Goal: Task Accomplishment & Management: Use online tool/utility

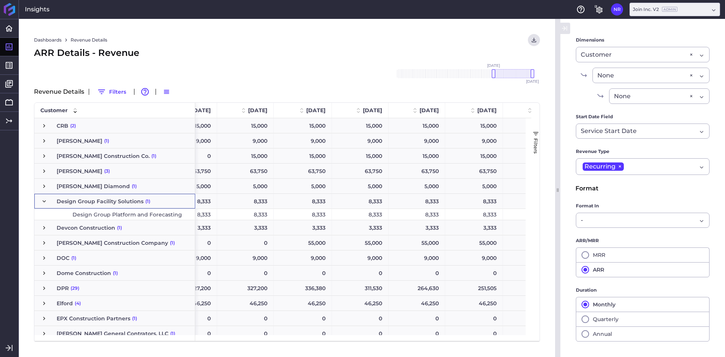
scroll to position [0, 816]
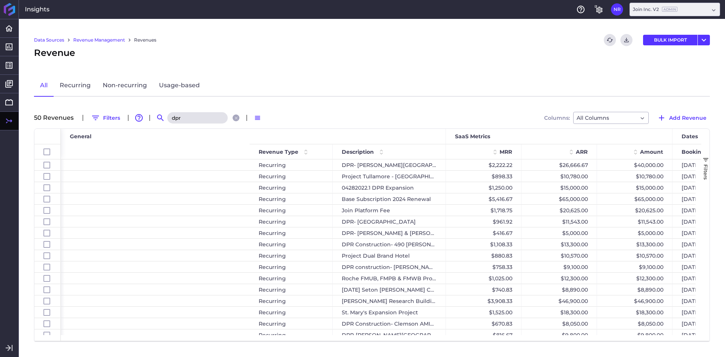
scroll to position [0, 267]
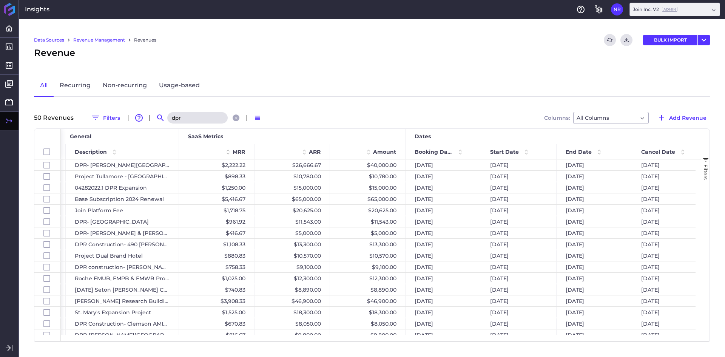
click at [195, 121] on input "dpr" at bounding box center [197, 117] width 60 height 11
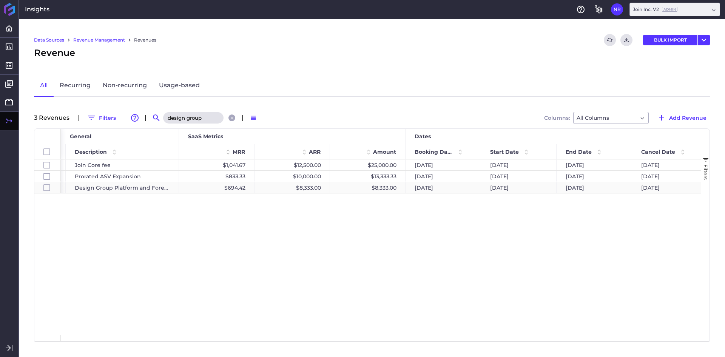
type input "design group"
click at [145, 187] on div "Design Group Platform and Forecasting" at bounding box center [122, 187] width 113 height 11
checkbox input "false"
checkbox input "true"
checkbox input "false"
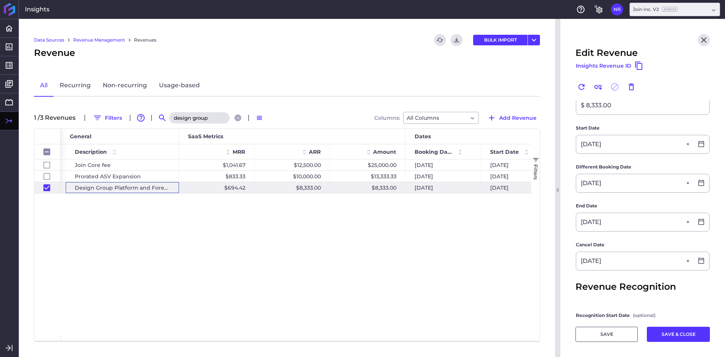
scroll to position [151, 0]
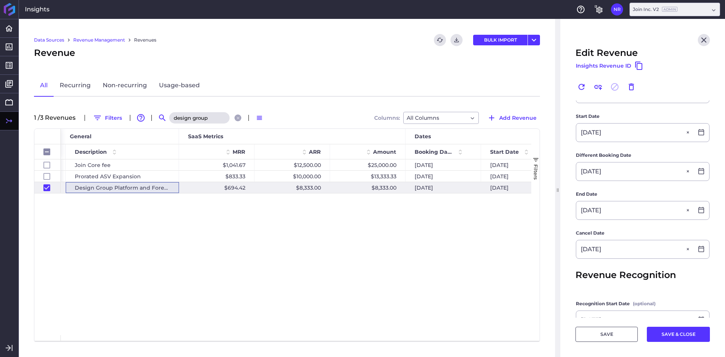
type input "10/01/2025"
click at [561, 246] on div at bounding box center [559, 188] width 8 height 338
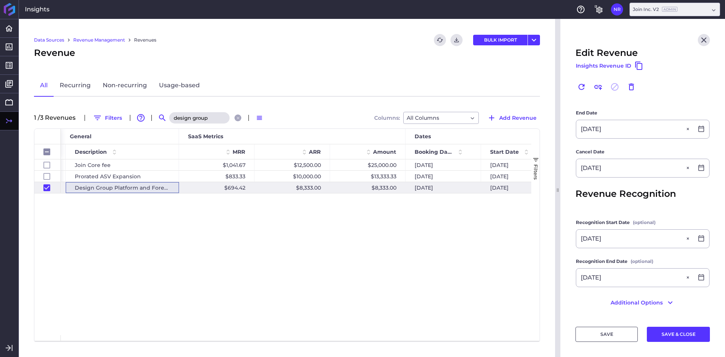
scroll to position [233, 0]
click at [595, 332] on button "SAVE" at bounding box center [607, 334] width 62 height 15
checkbox input "false"
checkbox input "true"
checkbox input "false"
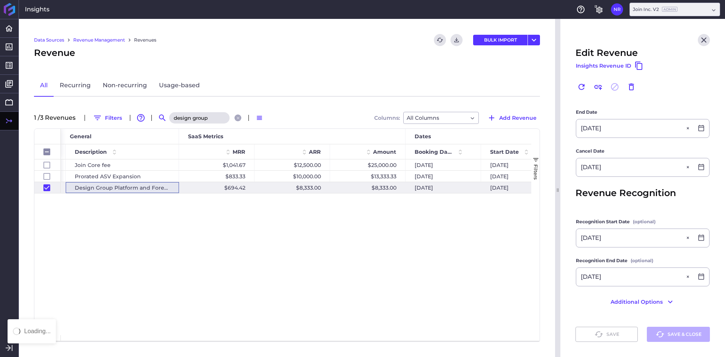
type input "09/30/2025"
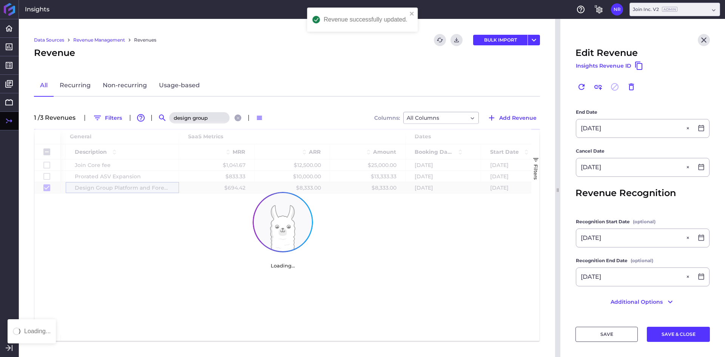
checkbox input "false"
checkbox input "true"
checkbox input "false"
type input "10/01/2025"
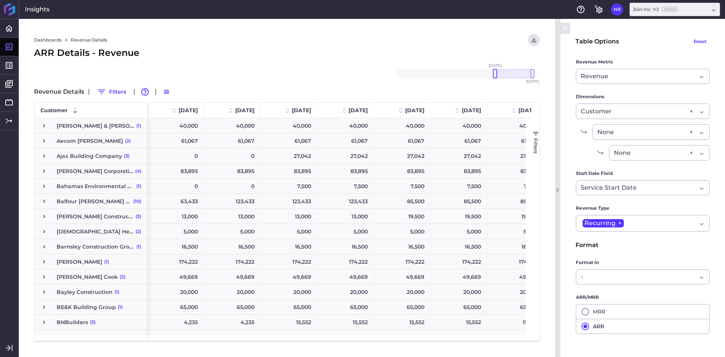
drag, startPoint x: 516, startPoint y: 75, endPoint x: 497, endPoint y: 77, distance: 19.7
click at [497, 77] on div at bounding box center [495, 73] width 4 height 9
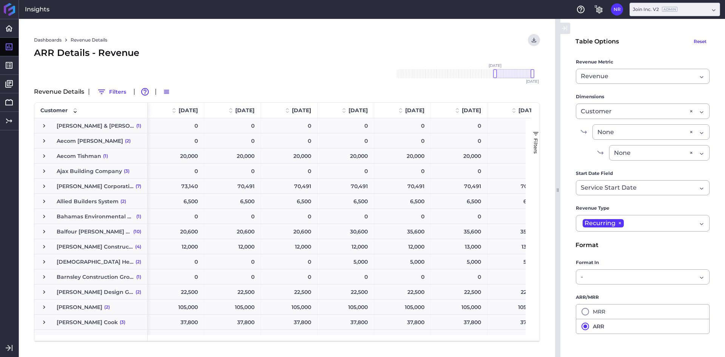
click at [239, 31] on div "Dashboards Revenue Details Download CSV... Download CSV Download CSV with under…" at bounding box center [287, 188] width 536 height 338
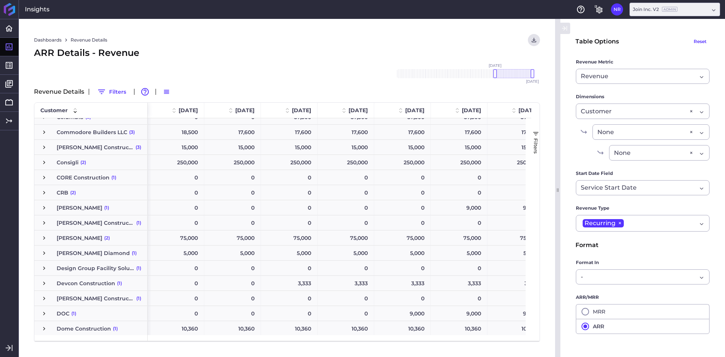
scroll to position [529, 0]
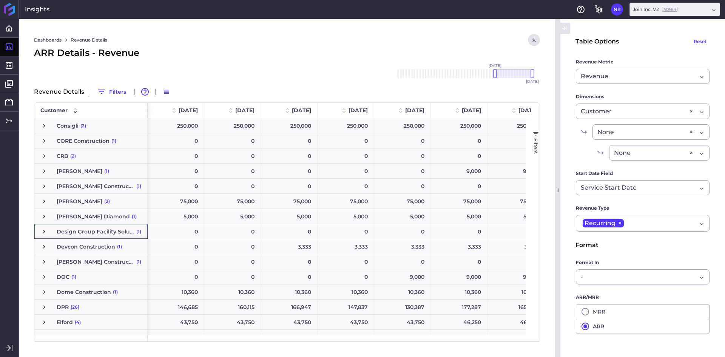
click at [45, 233] on span "Press SPACE to select this row." at bounding box center [44, 231] width 7 height 7
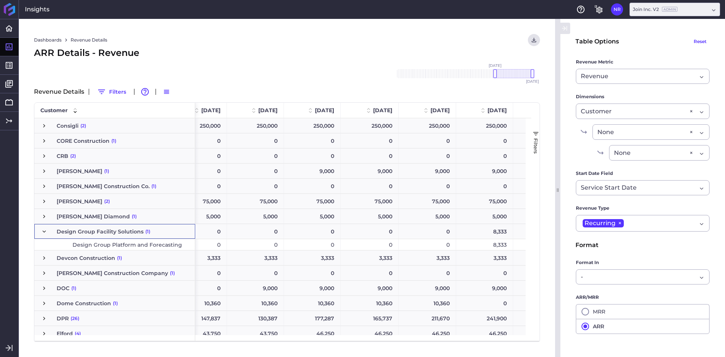
scroll to position [0, 249]
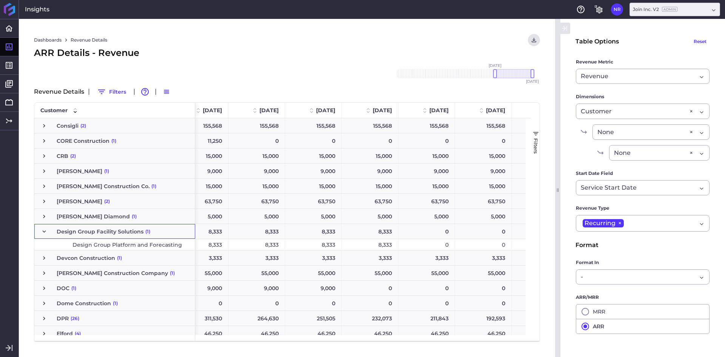
click at [389, 47] on div "ARR Details - Revenue" at bounding box center [287, 53] width 506 height 14
click at [332, 27] on div "Dashboards Revenue Details Download CSV... Download CSV Download CSV with under…" at bounding box center [287, 188] width 536 height 338
click at [356, 38] on div "Dashboards Revenue Details Download CSV... Download CSV Download CSV with under…" at bounding box center [287, 40] width 506 height 12
click at [276, 74] on div "Dashboards Revenue Details Download CSV... Download CSV Download CSV with under…" at bounding box center [287, 188] width 536 height 338
